Goal: Task Accomplishment & Management: Use online tool/utility

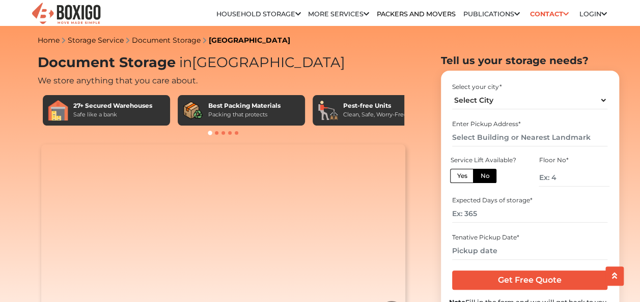
scroll to position [106, 0]
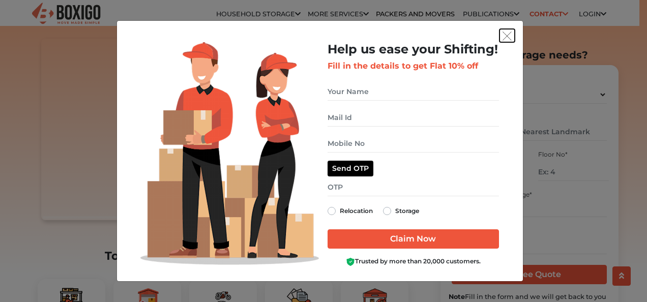
click at [509, 33] on img "get free quote dialog" at bounding box center [507, 36] width 9 height 9
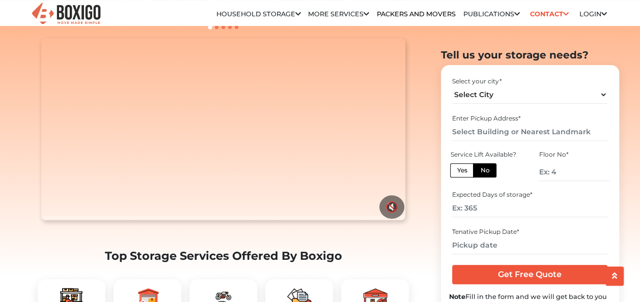
scroll to position [0, 0]
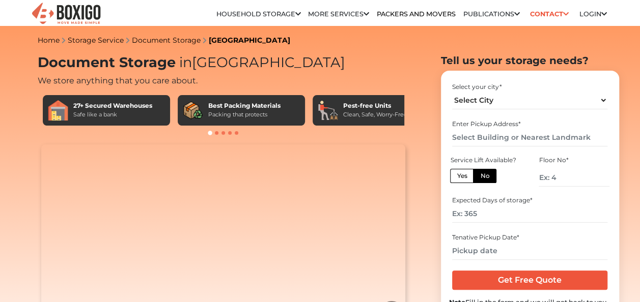
click at [363, 13] on icon at bounding box center [366, 14] width 6 height 7
click at [334, 13] on link "More services" at bounding box center [338, 14] width 61 height 8
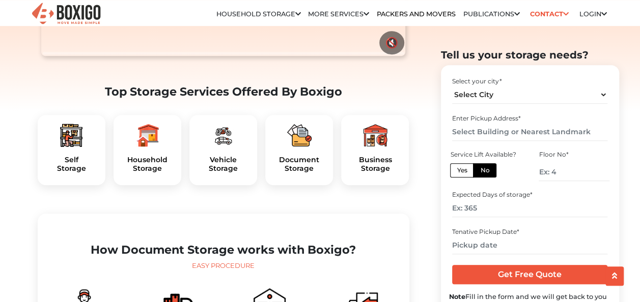
scroll to position [280, 0]
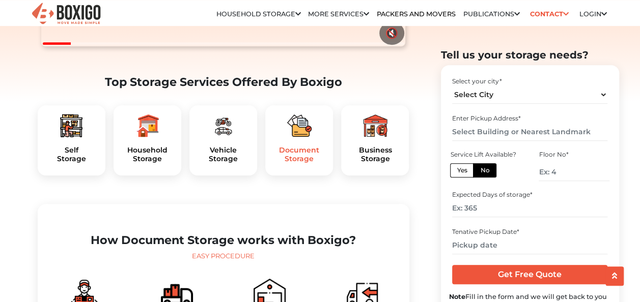
click at [289, 163] on h5 "Document Storage" at bounding box center [298, 154] width 51 height 17
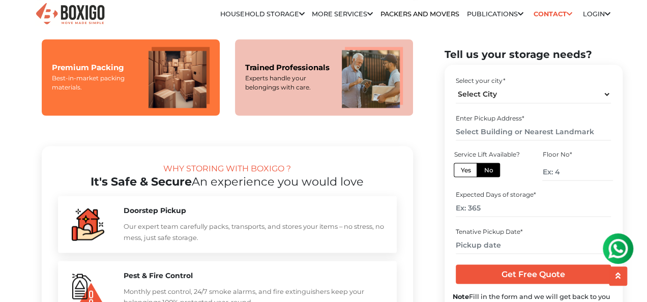
scroll to position [727, 0]
